Goal: Navigation & Orientation: Find specific page/section

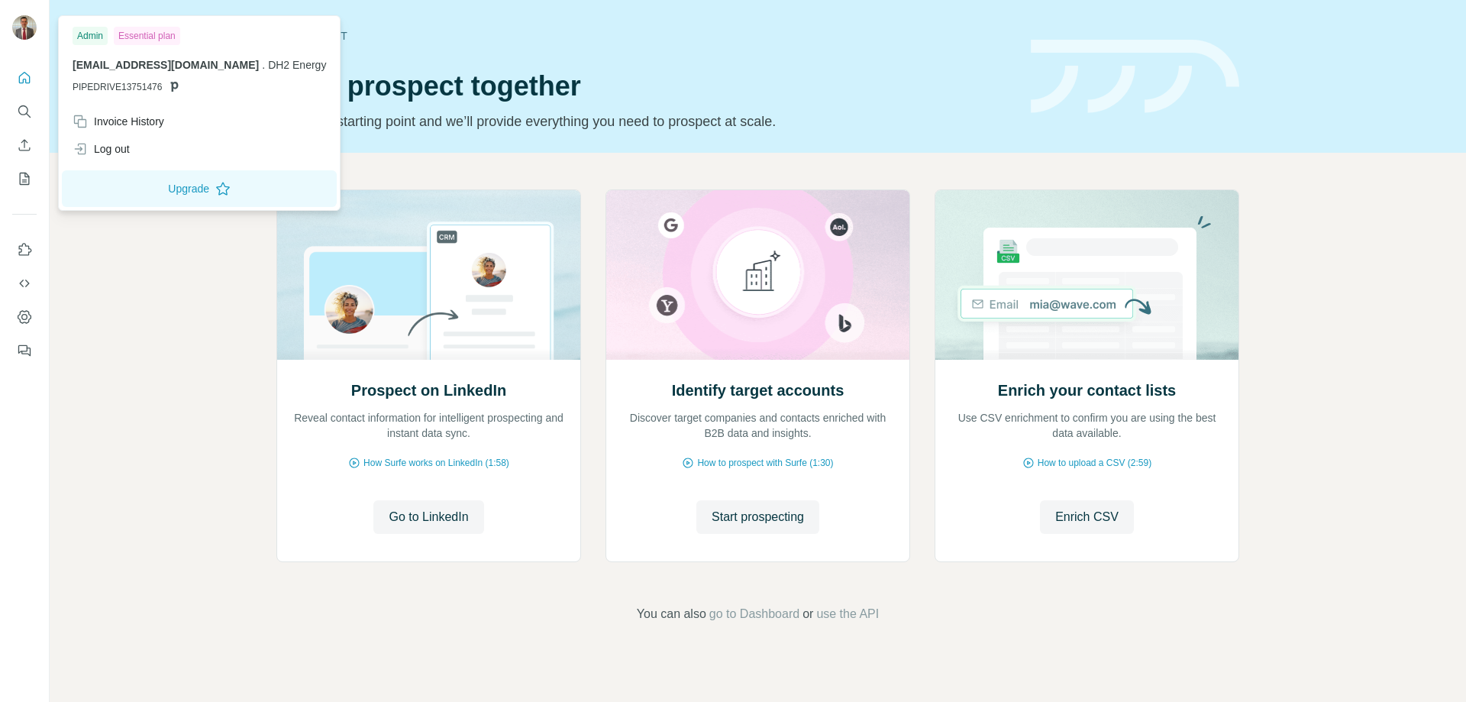
click at [18, 21] on img at bounding box center [24, 27] width 24 height 24
click at [25, 115] on icon "Search" at bounding box center [24, 111] width 15 height 15
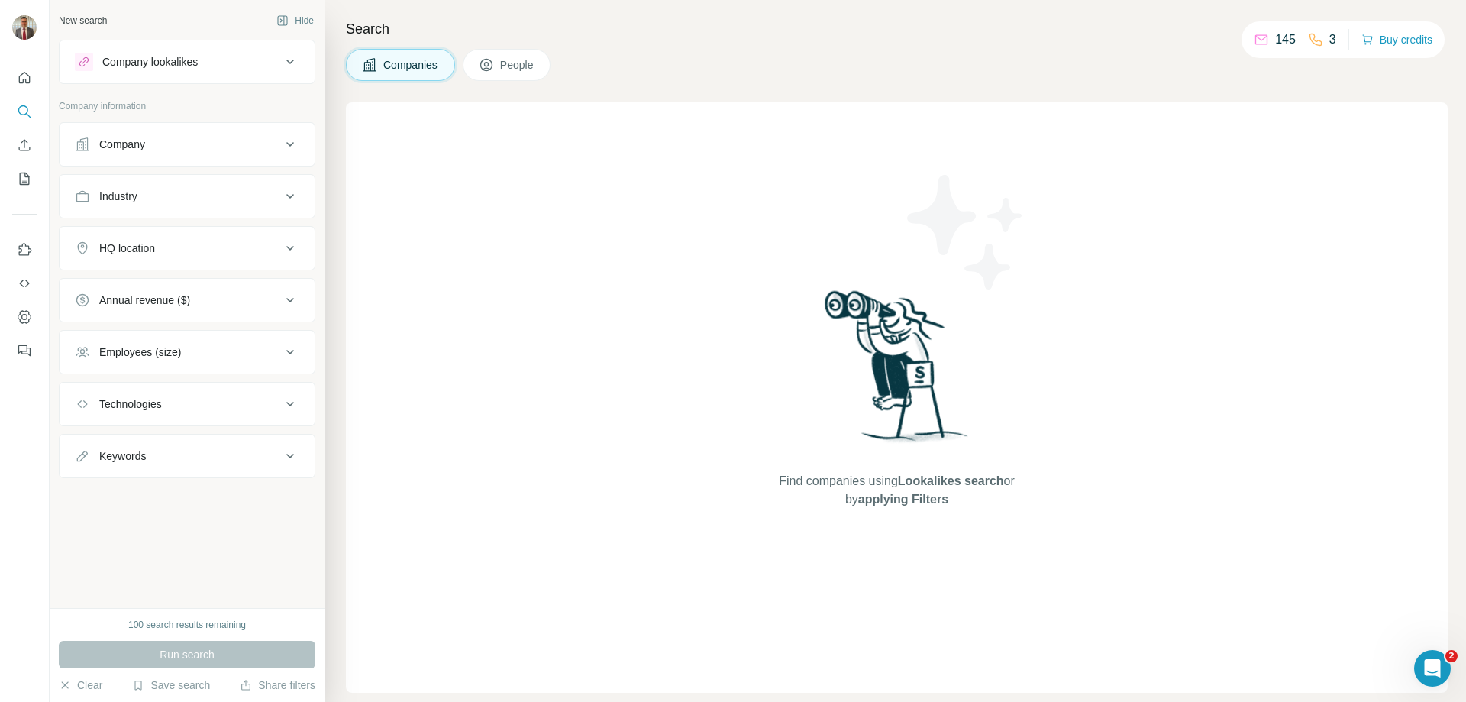
click at [530, 60] on span "People" at bounding box center [517, 64] width 35 height 15
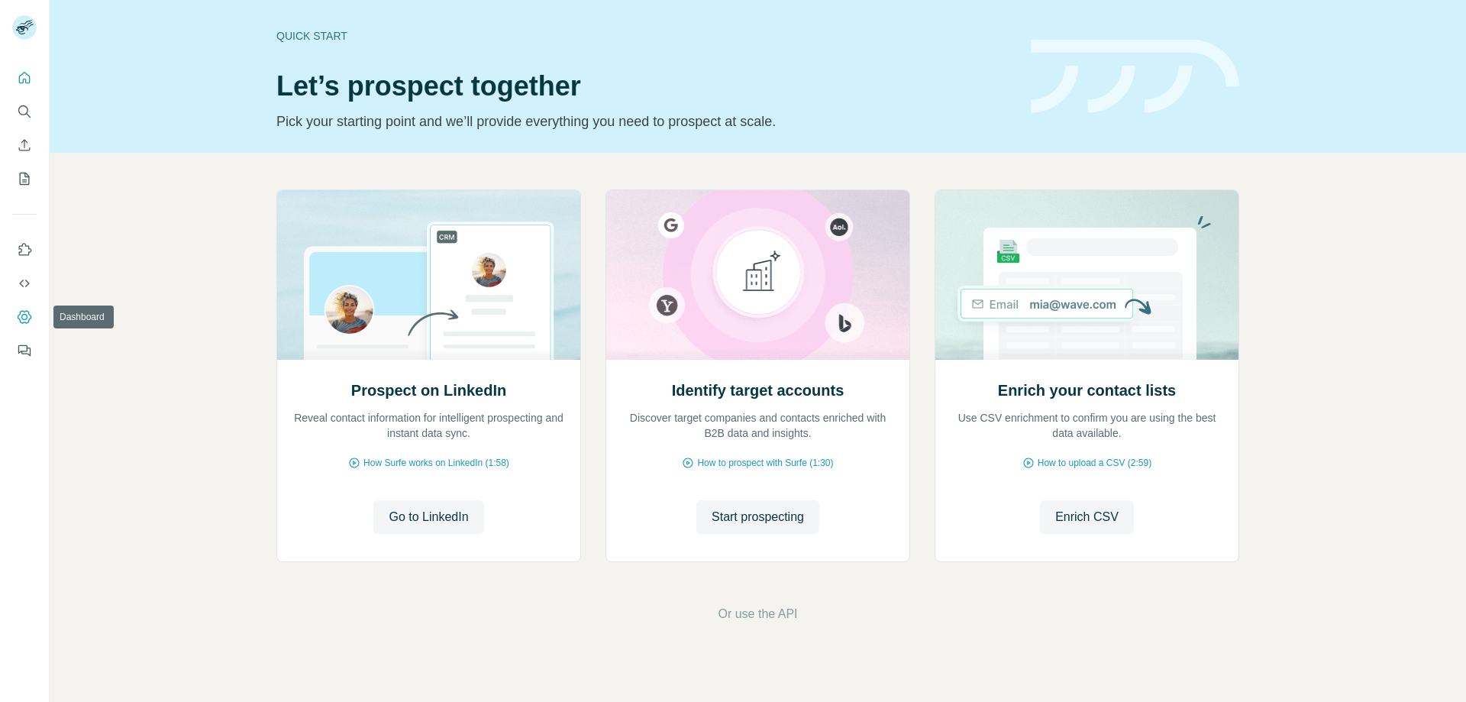
click at [29, 315] on icon "Dashboard" at bounding box center [24, 316] width 15 height 15
click at [22, 147] on icon "Enrich CSV" at bounding box center [24, 144] width 15 height 15
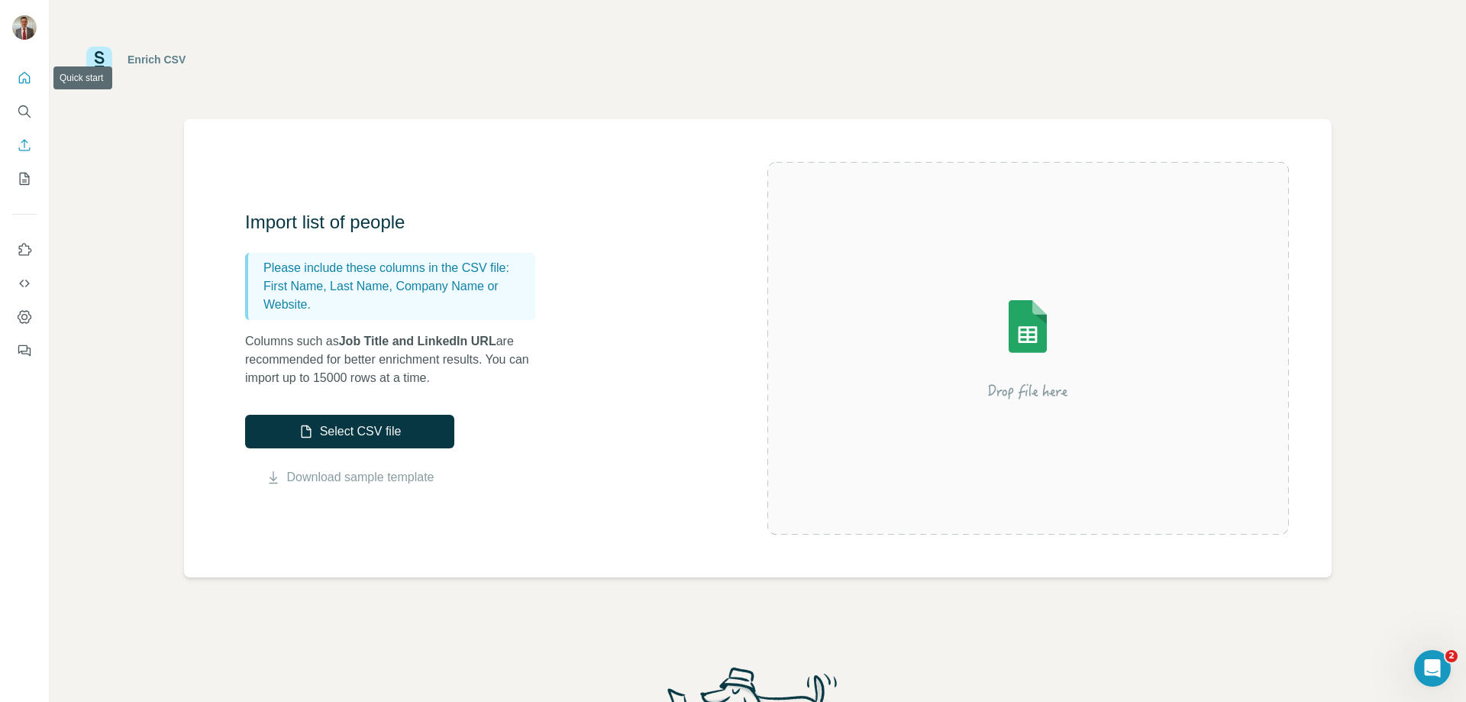
click at [21, 89] on button "Quick start" at bounding box center [24, 77] width 24 height 27
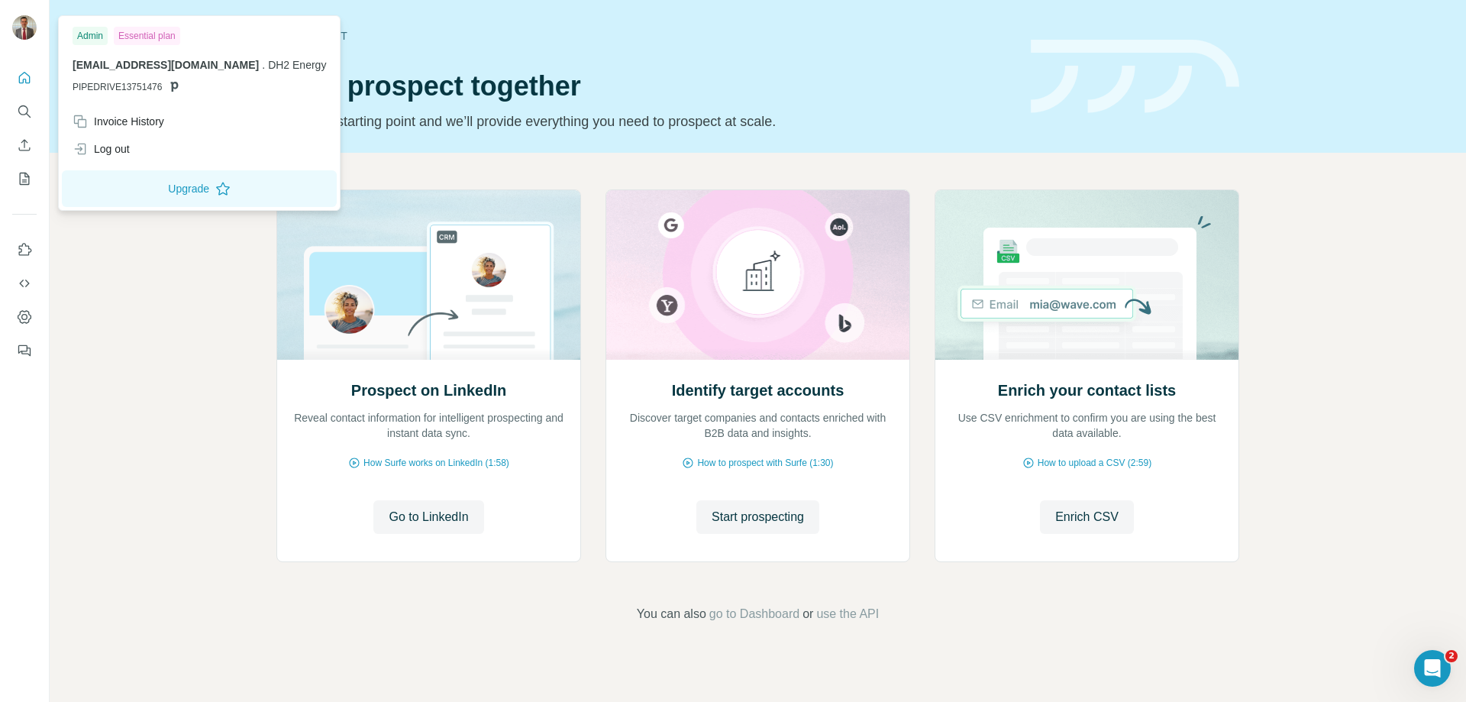
click at [21, 34] on img at bounding box center [24, 27] width 24 height 24
